Goal: Task Accomplishment & Management: Manage account settings

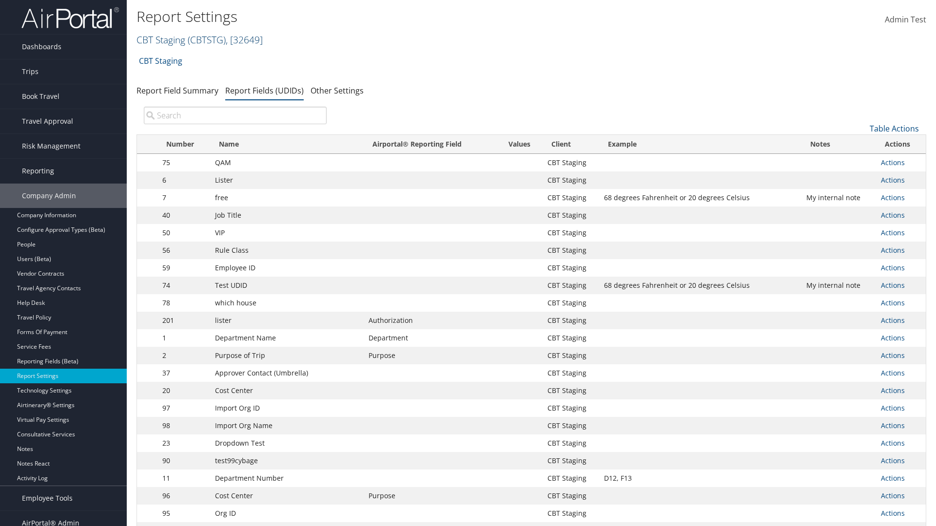
click at [161, 39] on link "CBT Staging ( CBTSTG ) , [ 32649 ]" at bounding box center [199, 39] width 126 height 13
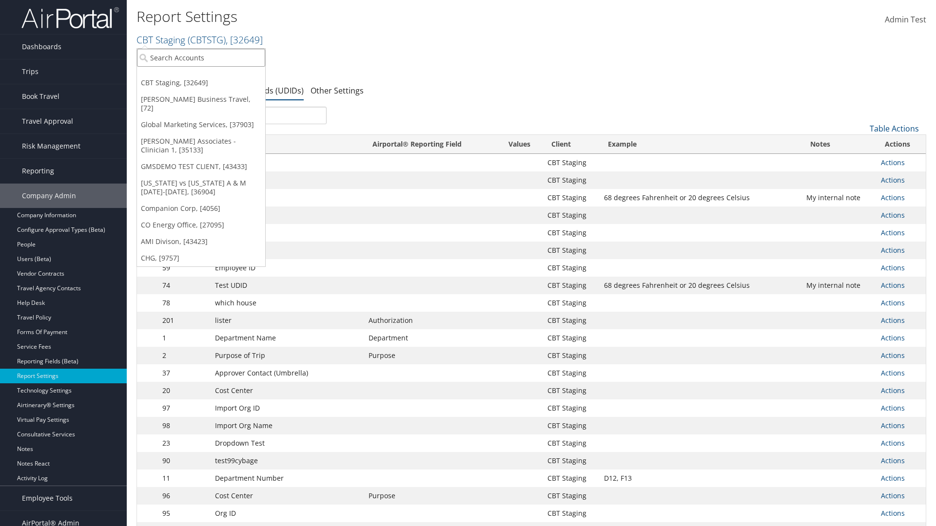
click at [201, 58] on input "search" at bounding box center [201, 58] width 128 height 18
type input "CBTSTG"
click at [201, 76] on div "CBT Staging (CBTSTG), [32649]" at bounding box center [201, 75] width 139 height 9
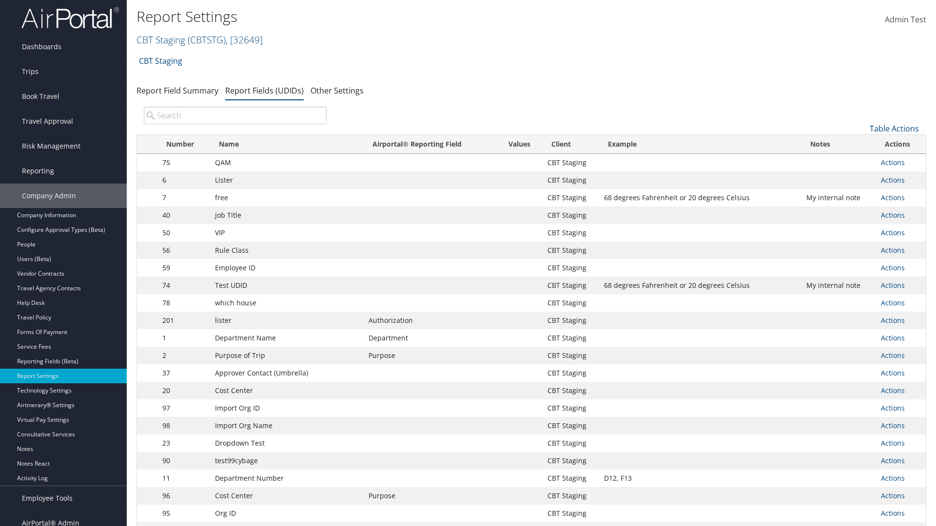
click at [235, 115] on input "search" at bounding box center [235, 116] width 183 height 18
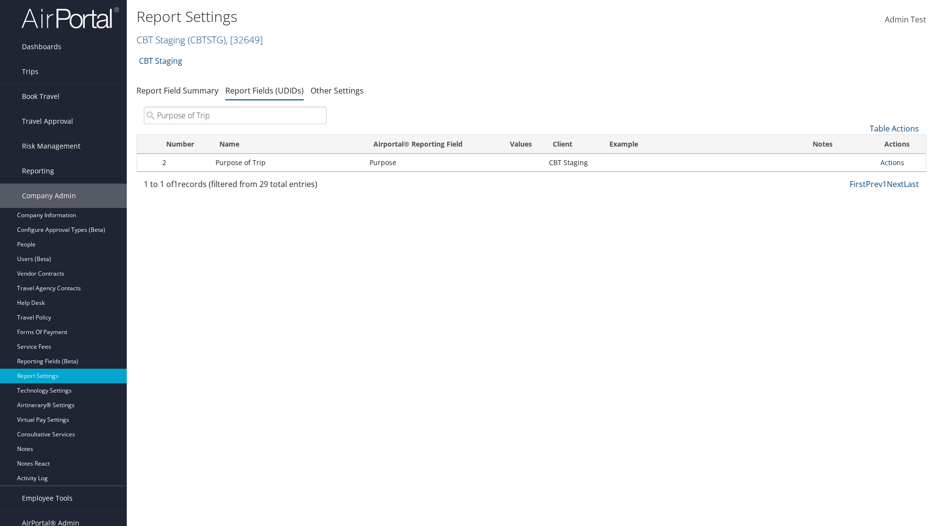
type input "Purpose of Trip"
click at [892, 162] on link "Actions" at bounding box center [892, 162] width 24 height 9
click at [853, 211] on link "Edit" at bounding box center [853, 210] width 96 height 17
select select "20"
select select "both"
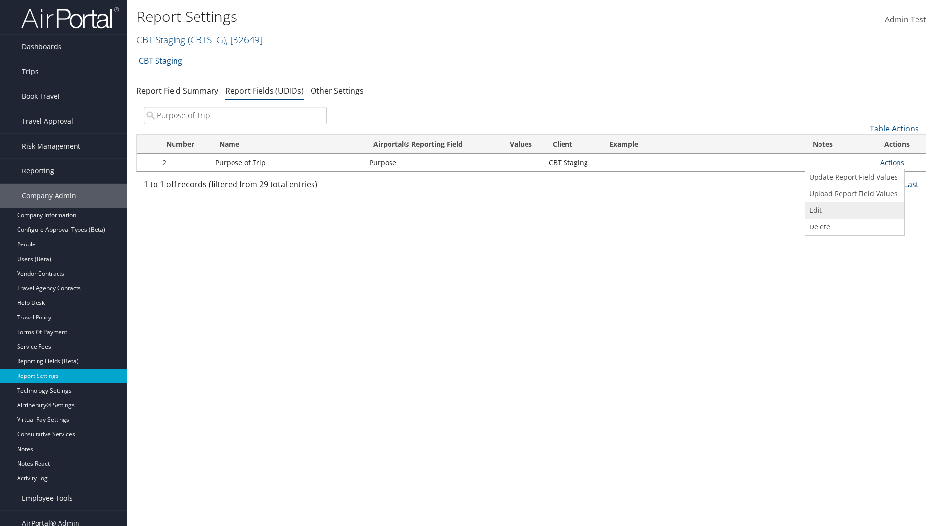
select select "trip"
